Goal: Information Seeking & Learning: Find specific fact

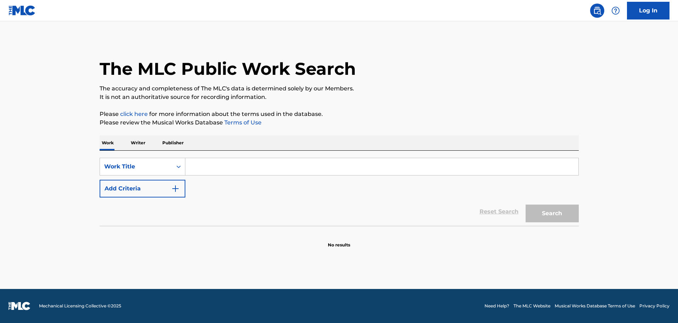
click at [267, 165] on input "Search Form" at bounding box center [381, 166] width 393 height 17
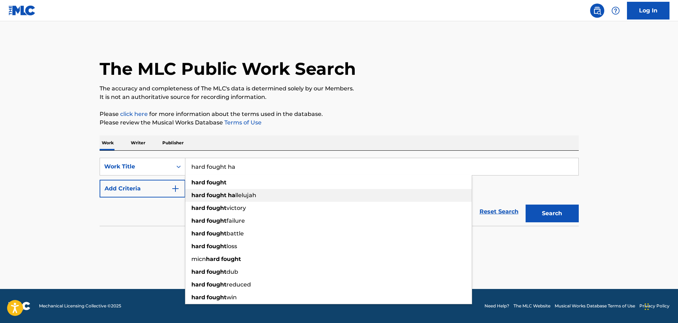
click at [255, 200] on div "hard fought ha llelujah" at bounding box center [328, 195] width 287 height 13
type input "hard fought hallelujah"
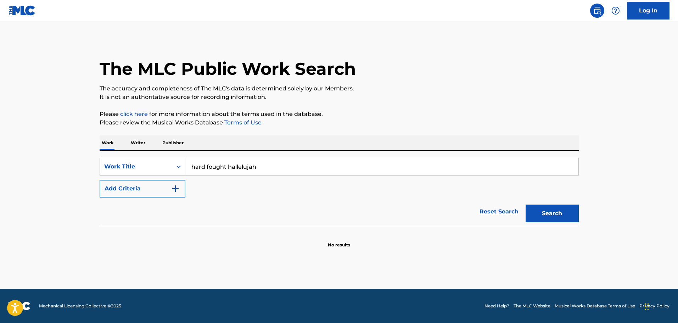
click at [538, 218] on button "Search" at bounding box center [552, 214] width 53 height 18
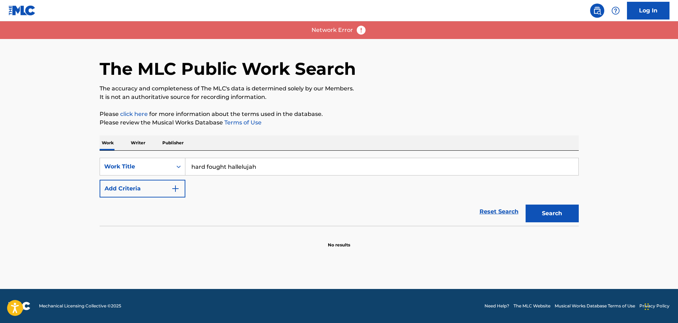
click at [282, 163] on input "hard fought hallelujah" at bounding box center [381, 166] width 393 height 17
click at [556, 216] on button "Search" at bounding box center [552, 214] width 53 height 18
drag, startPoint x: 256, startPoint y: 171, endPoint x: 279, endPoint y: 167, distance: 23.0
click at [257, 171] on input "hard fought hallelujah" at bounding box center [381, 166] width 393 height 17
click at [254, 185] on strong "hallelujah" at bounding box center [242, 182] width 29 height 7
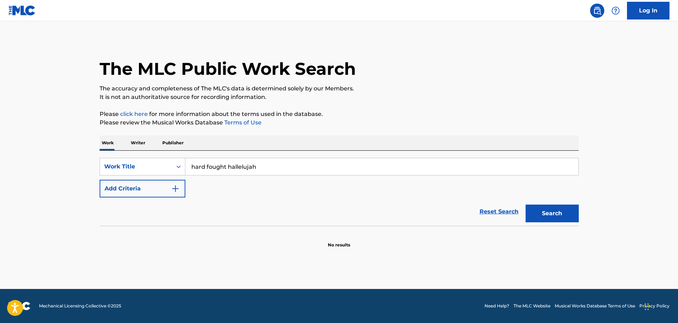
click at [567, 210] on button "Search" at bounding box center [552, 214] width 53 height 18
click at [223, 163] on input "Search Form" at bounding box center [381, 166] width 393 height 17
click at [240, 186] on div "hard fought hall elujah" at bounding box center [328, 182] width 287 height 13
type input "hard fought hallelujah"
click at [567, 220] on button "Search" at bounding box center [552, 214] width 53 height 18
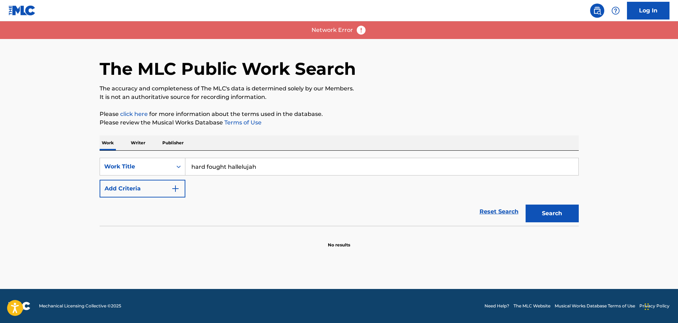
drag, startPoint x: 158, startPoint y: 3, endPoint x: 334, endPoint y: 169, distance: 241.9
click at [339, 172] on input "hard fought hallelujah" at bounding box center [381, 166] width 393 height 17
drag, startPoint x: 325, startPoint y: 169, endPoint x: 211, endPoint y: 164, distance: 114.3
click at [186, 163] on input "hard fought hallelujah" at bounding box center [381, 166] width 393 height 17
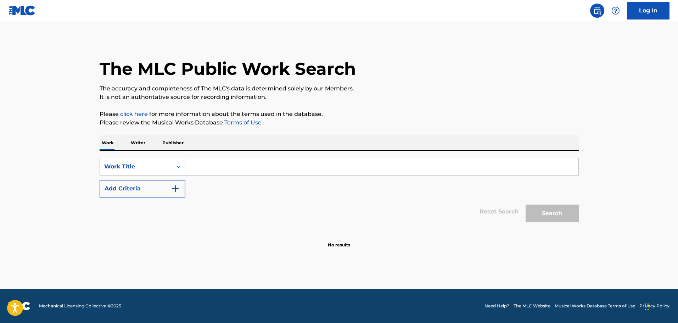
click at [251, 165] on input "Search Form" at bounding box center [381, 166] width 393 height 17
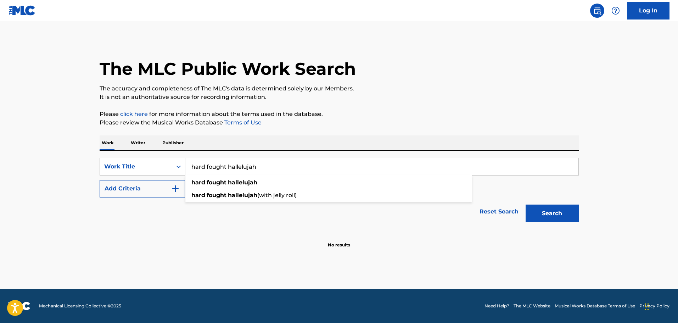
type input "hard fought hallelujah"
click at [526, 205] on button "Search" at bounding box center [552, 214] width 53 height 18
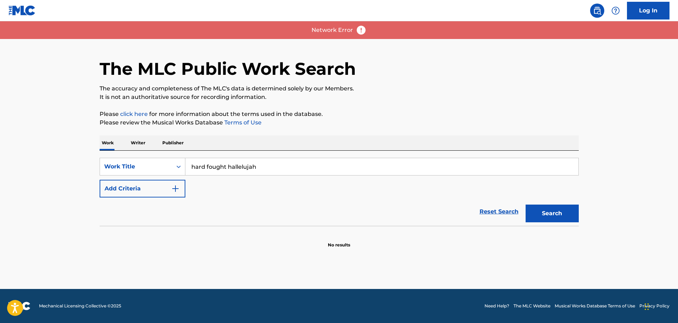
click at [171, 184] on img "Search Form" at bounding box center [175, 188] width 9 height 9
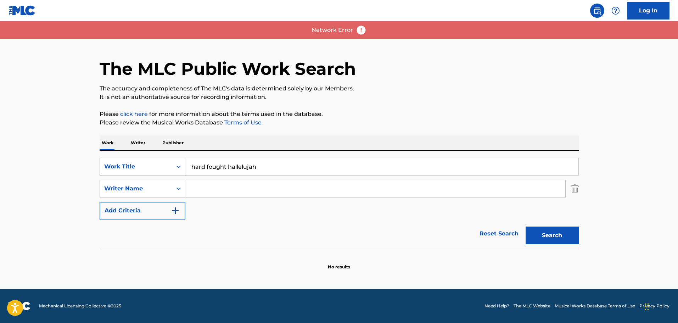
click at [199, 189] on input "Search Form" at bounding box center [375, 188] width 380 height 17
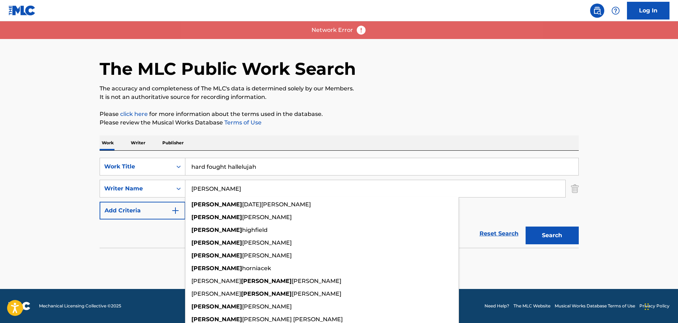
type input "[PERSON_NAME]"
click at [526, 227] on button "Search" at bounding box center [552, 236] width 53 height 18
